Goal: Transaction & Acquisition: Subscribe to service/newsletter

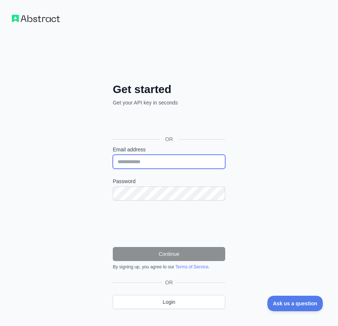
click at [149, 158] on input "Email address" at bounding box center [169, 162] width 112 height 14
paste input "**********"
type input "**********"
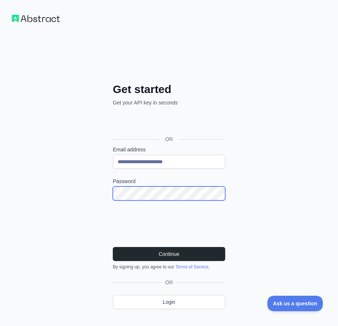
click at [96, 191] on div "**********" at bounding box center [169, 175] width 338 height 351
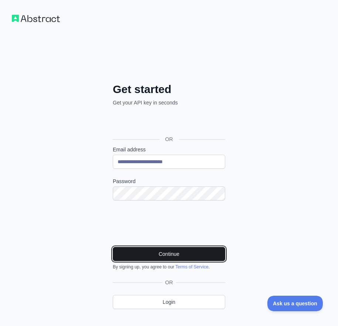
click at [172, 254] on button "Continue" at bounding box center [169, 254] width 112 height 14
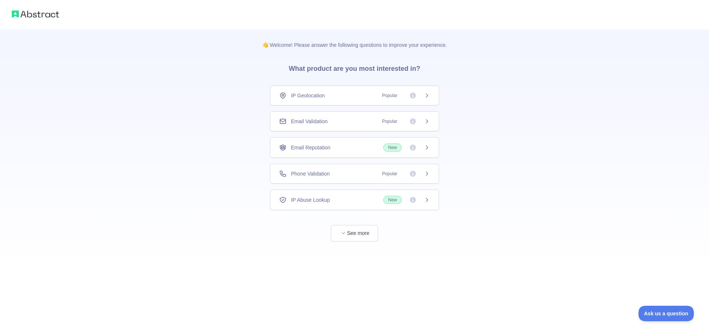
click at [326, 127] on div "Email Validation Popular" at bounding box center [354, 122] width 169 height 20
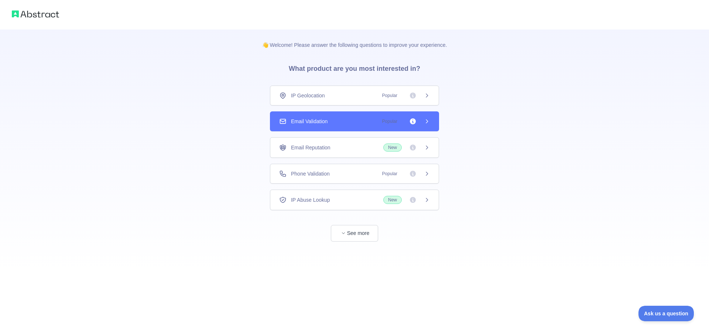
click at [342, 121] on div "Email Validation Popular" at bounding box center [354, 121] width 151 height 7
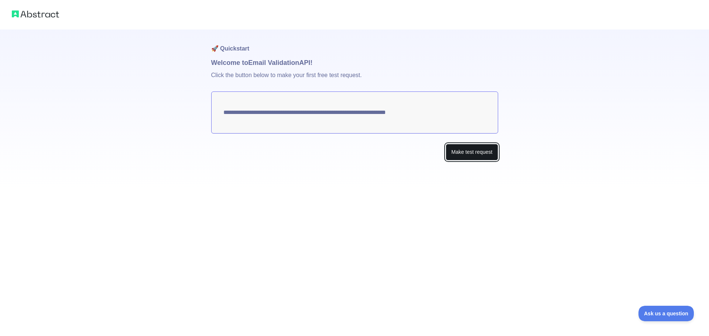
click at [461, 157] on button "Make test request" at bounding box center [472, 152] width 52 height 17
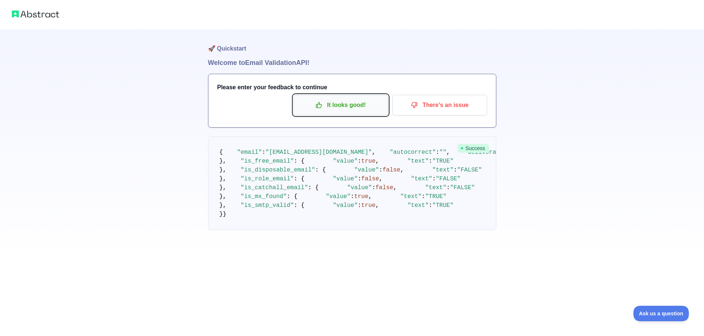
click at [328, 98] on button "It looks good!" at bounding box center [340, 105] width 95 height 21
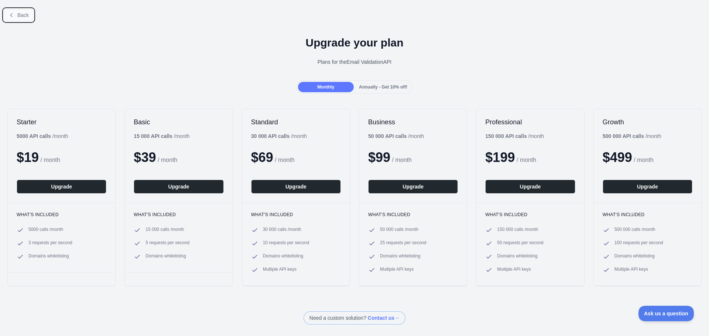
click at [21, 19] on button "Back" at bounding box center [19, 15] width 30 height 13
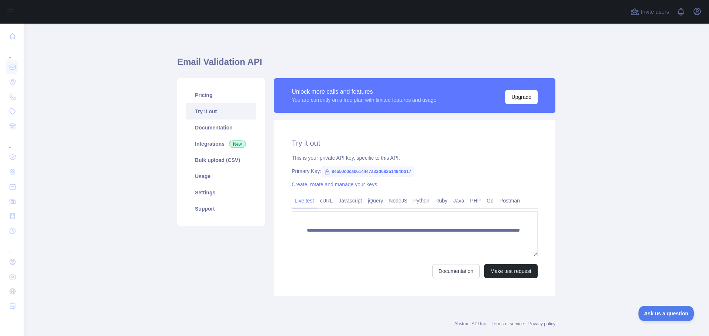
click at [343, 172] on span "84650c0ca0614447a33d68261494bd17" at bounding box center [367, 171] width 93 height 11
copy span "84650c0ca0614447a33d68261494bd17"
click at [348, 171] on span "84650c0ca0614447a33d68261494bd17" at bounding box center [367, 171] width 93 height 11
click at [209, 94] on link "Pricing" at bounding box center [221, 95] width 70 height 16
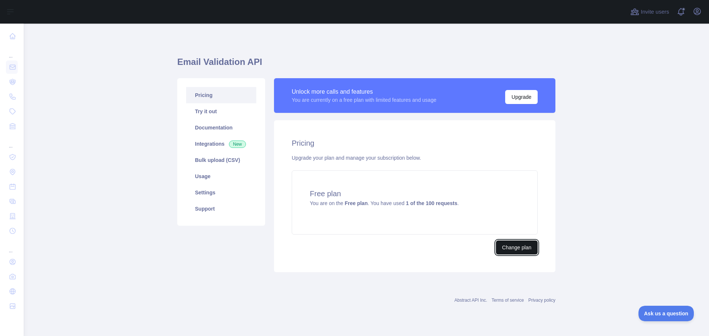
click at [515, 245] on button "Change plan" at bounding box center [517, 248] width 42 height 14
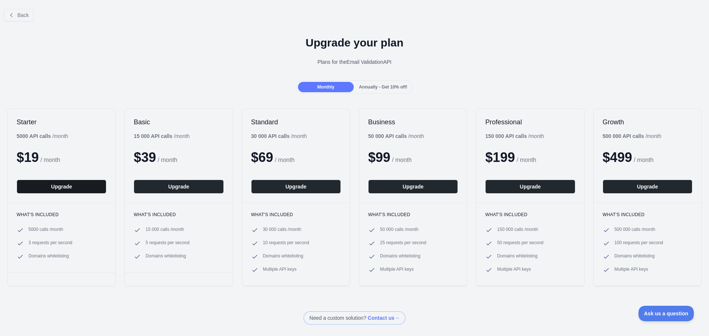
click at [84, 186] on button "Upgrade" at bounding box center [62, 187] width 90 height 14
